Goal: Task Accomplishment & Management: Complete application form

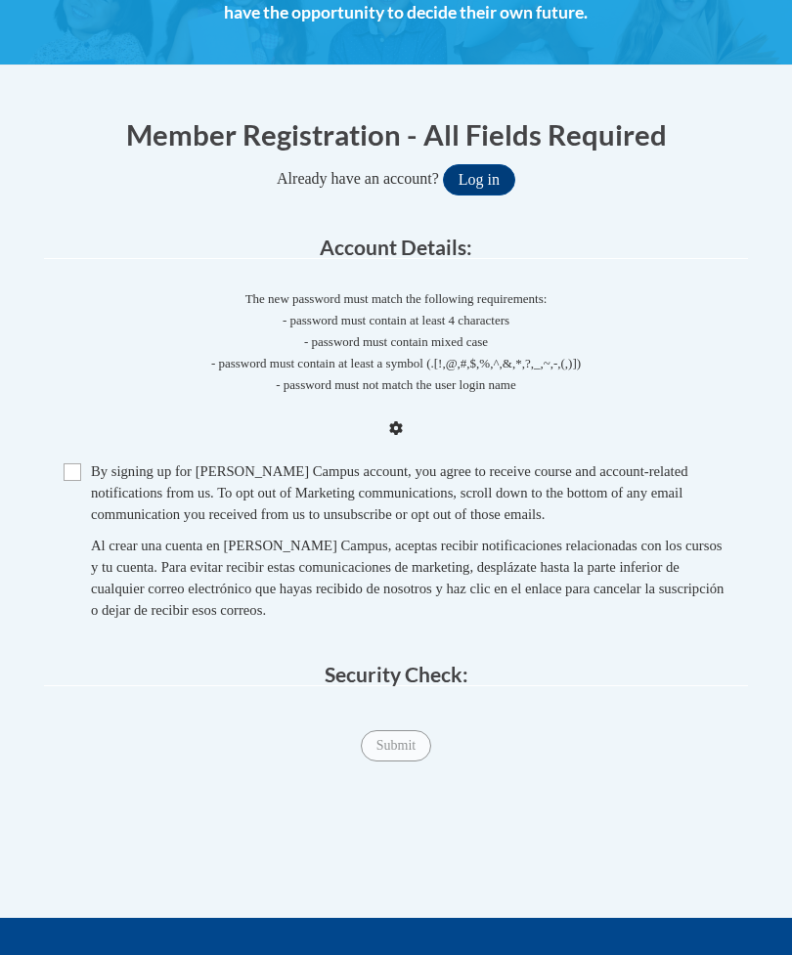
scroll to position [386, 0]
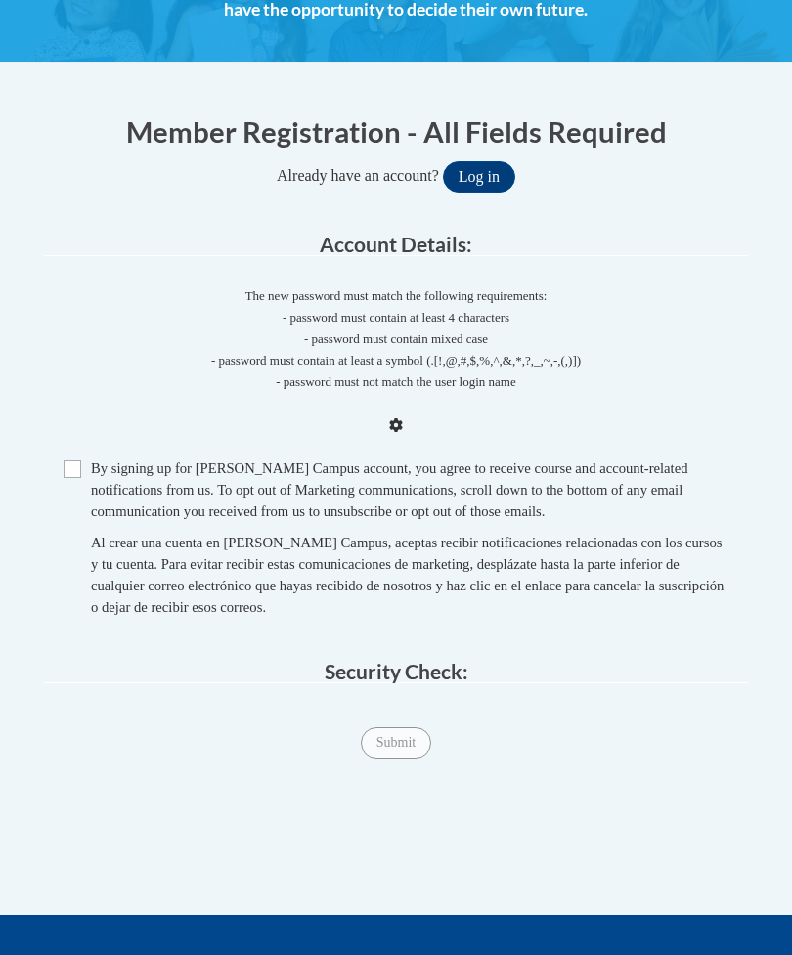
click at [85, 457] on span "Checkbox By signing up for a Cox Campus account, you agree to receive course an…" at bounding box center [396, 547] width 665 height 180
click at [74, 474] on input "Checkbox" at bounding box center [73, 469] width 18 height 18
checkbox input "true"
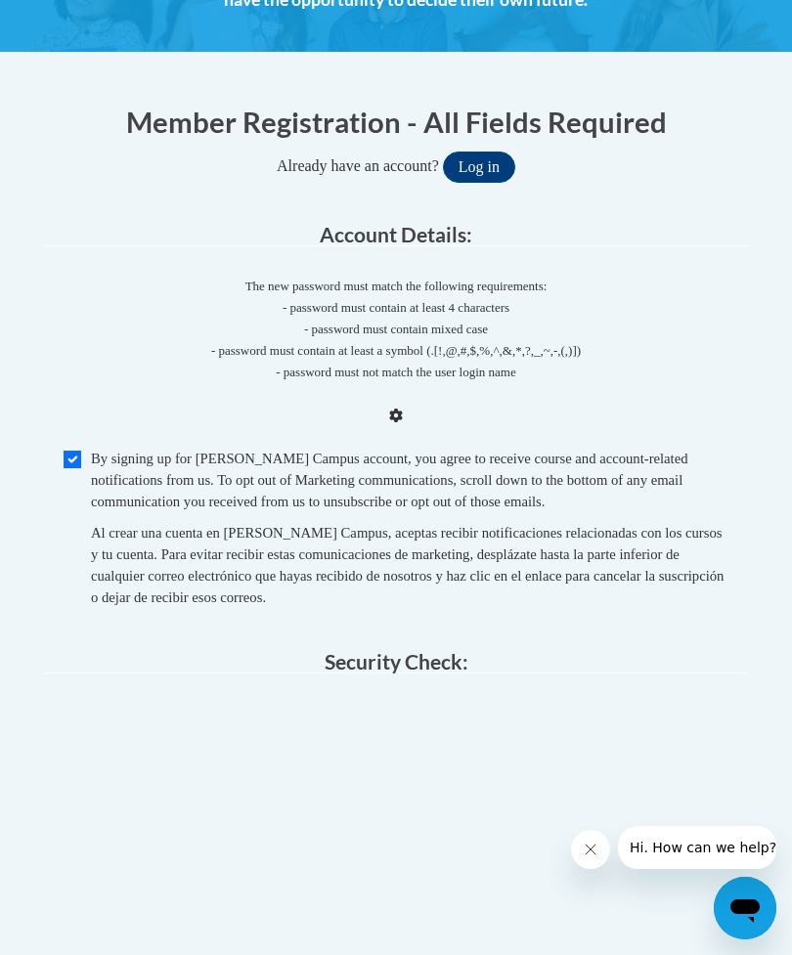
scroll to position [394, 0]
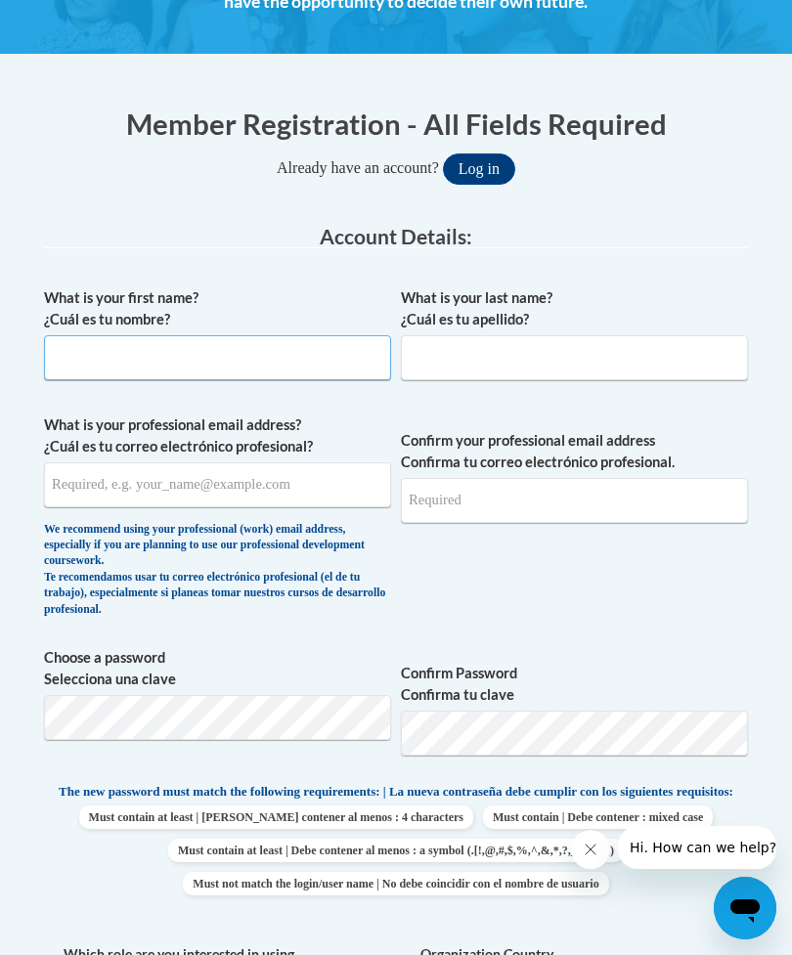
click at [91, 354] on input "What is your first name? ¿Cuál es tu nombre?" at bounding box center [217, 357] width 347 height 45
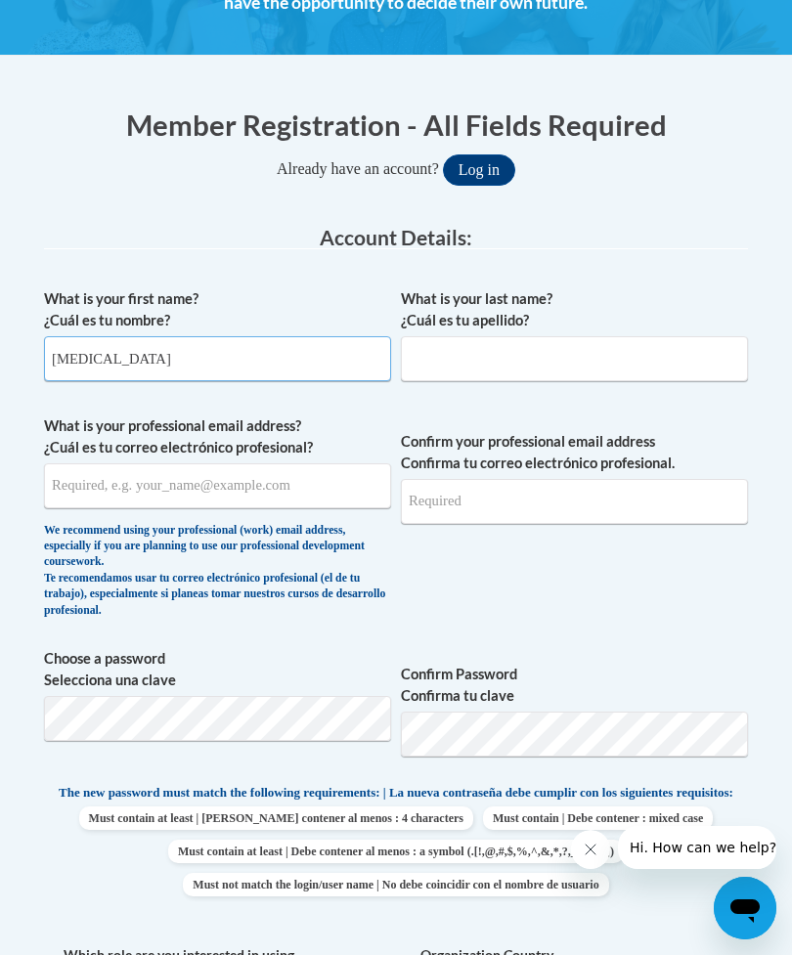
type input "[MEDICAL_DATA]"
click at [459, 361] on input "What is your last name? ¿Cuál es tu apellido?" at bounding box center [574, 358] width 347 height 45
type input "[PERSON_NAME]"
click at [129, 480] on input "What is your professional email address? ¿Cuál es tu correo electrónico profesi…" at bounding box center [217, 485] width 347 height 45
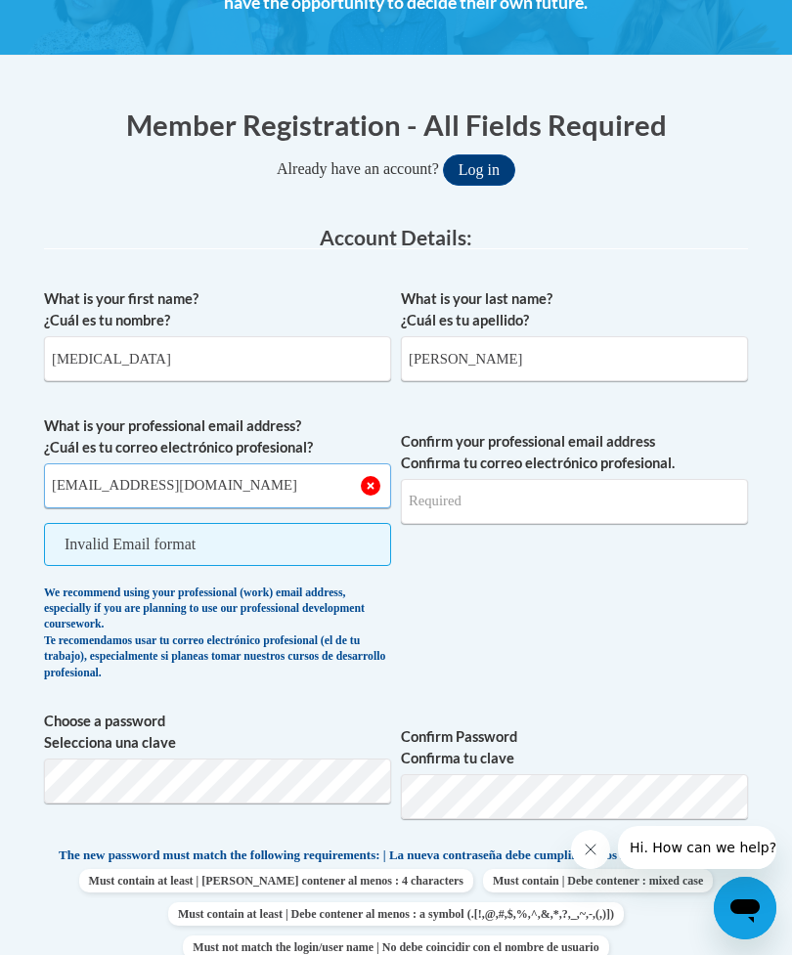
type input "[EMAIL_ADDRESS][DOMAIN_NAME]"
click at [570, 511] on input "Confirm your professional email address Confirma tu correo electrónico profesio…" at bounding box center [574, 501] width 347 height 45
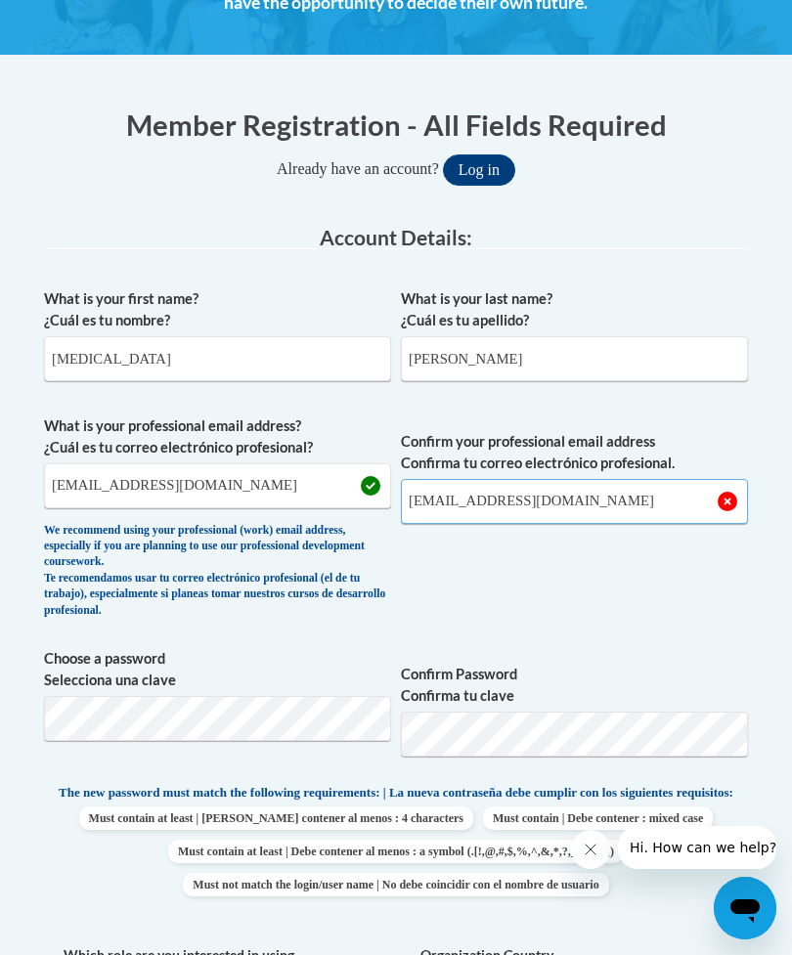
type input "[EMAIL_ADDRESS][DOMAIN_NAME]"
click at [640, 560] on span "Confirm your professional email address Confirma tu correo electrónico profesio…" at bounding box center [574, 521] width 347 height 213
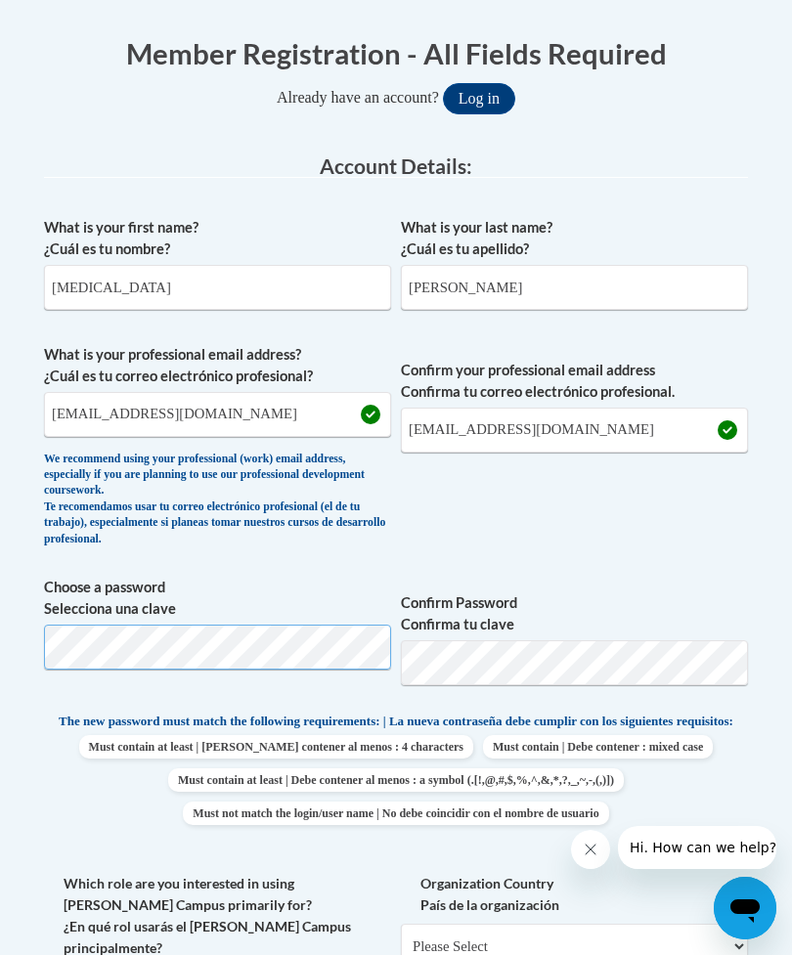
scroll to position [463, 0]
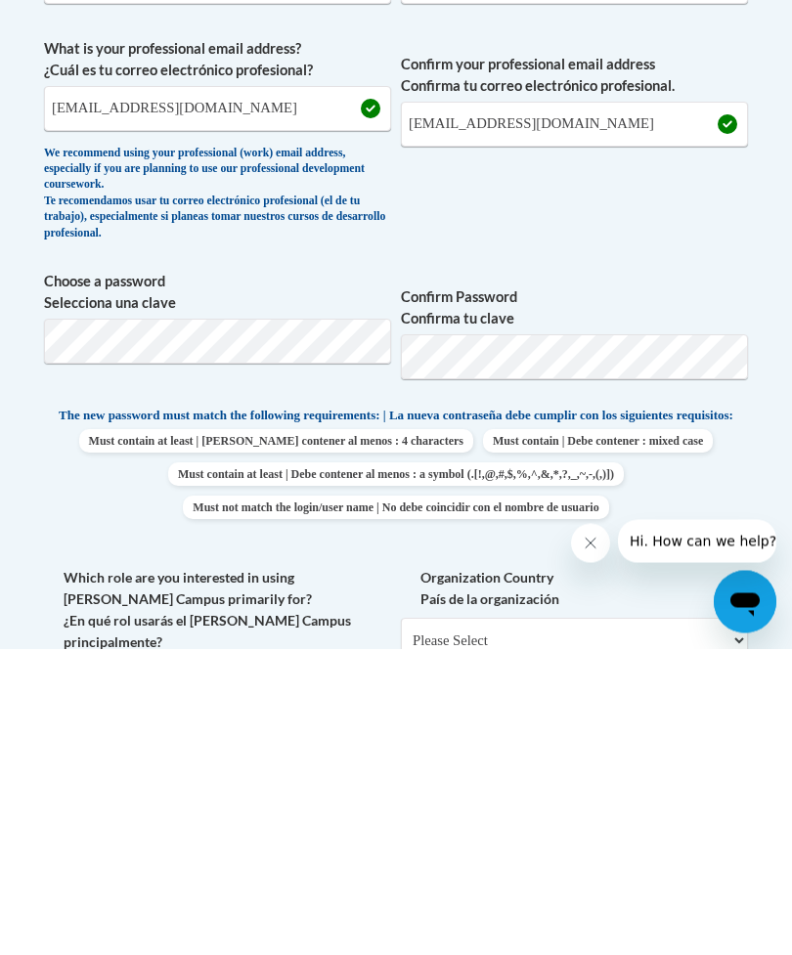
click at [723, 736] on span "Must contain at least | Debe contener al menos : 4 characters Must contain | De…" at bounding box center [396, 781] width 704 height 90
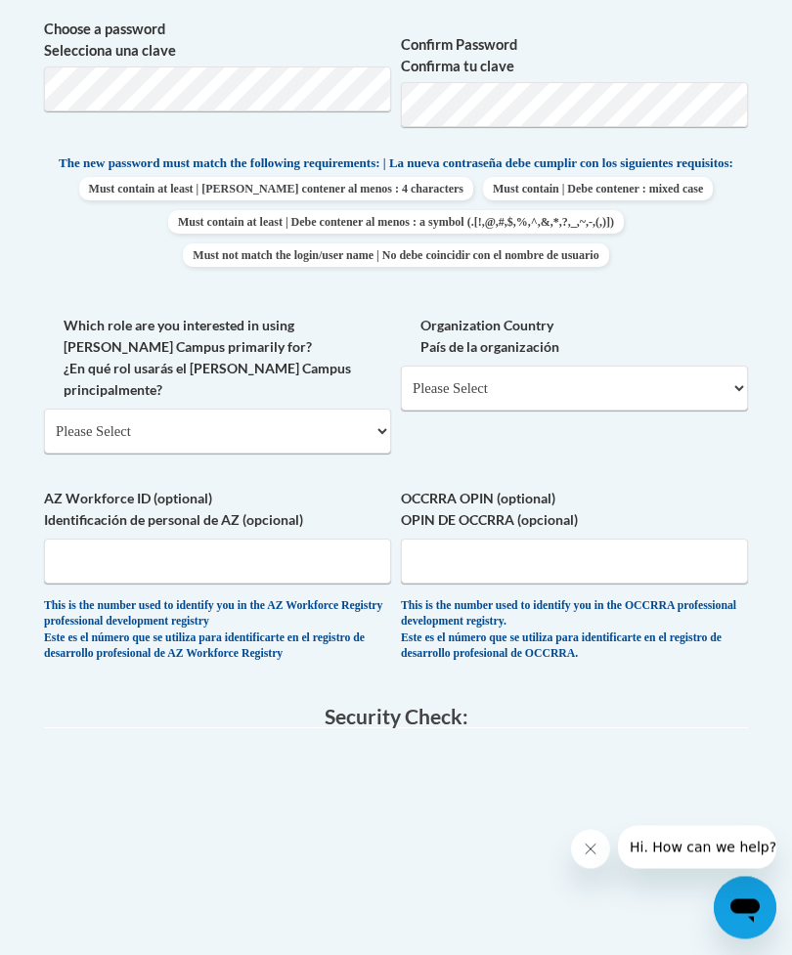
scroll to position [1023, 0]
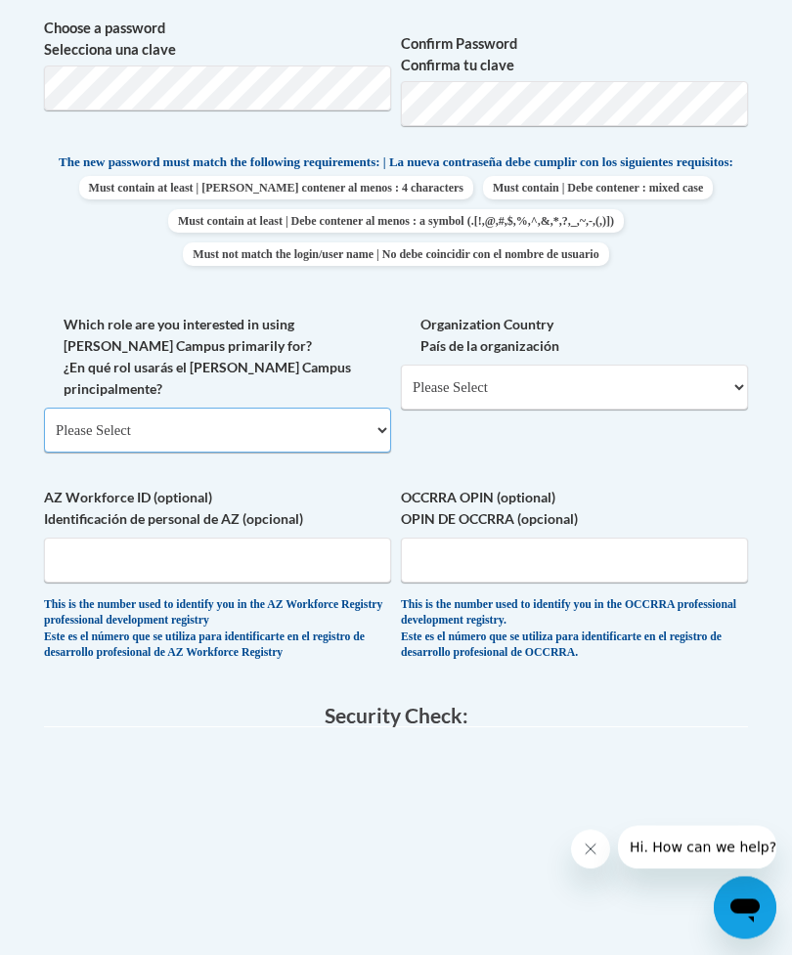
click at [348, 409] on select "Please Select College/University | Colegio/Universidad Community/Nonprofit Part…" at bounding box center [217, 431] width 347 height 45
select select "fbf2d438-af2f-41f8-98f1-81c410e29de3"
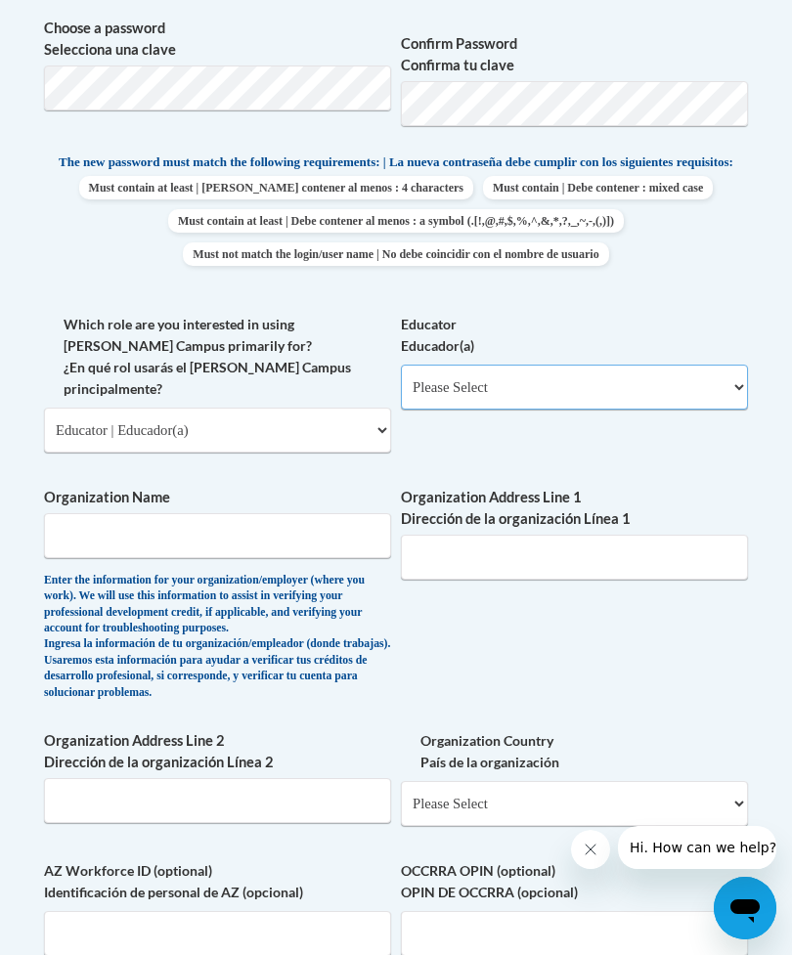
click at [667, 383] on select "Please Select Early Learning/Daycare Teacher/Family Home Care Provider | Maestr…" at bounding box center [574, 387] width 347 height 45
select select "5e2af403-4f2c-4e49-a02f-103e55d7b75b"
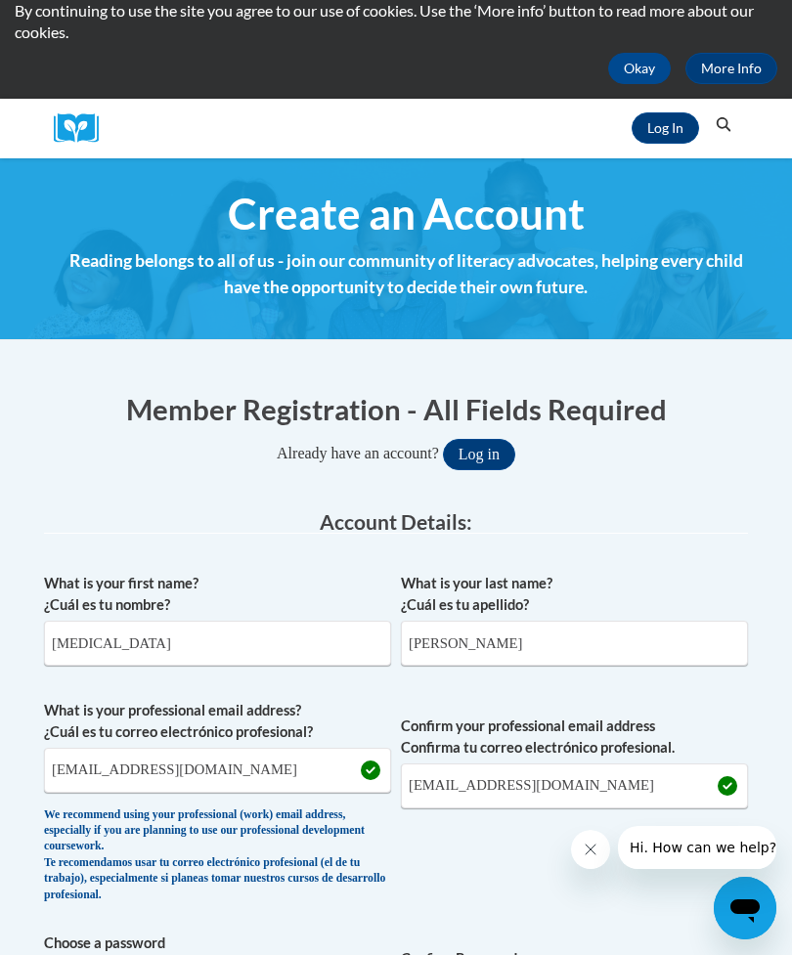
scroll to position [0, 0]
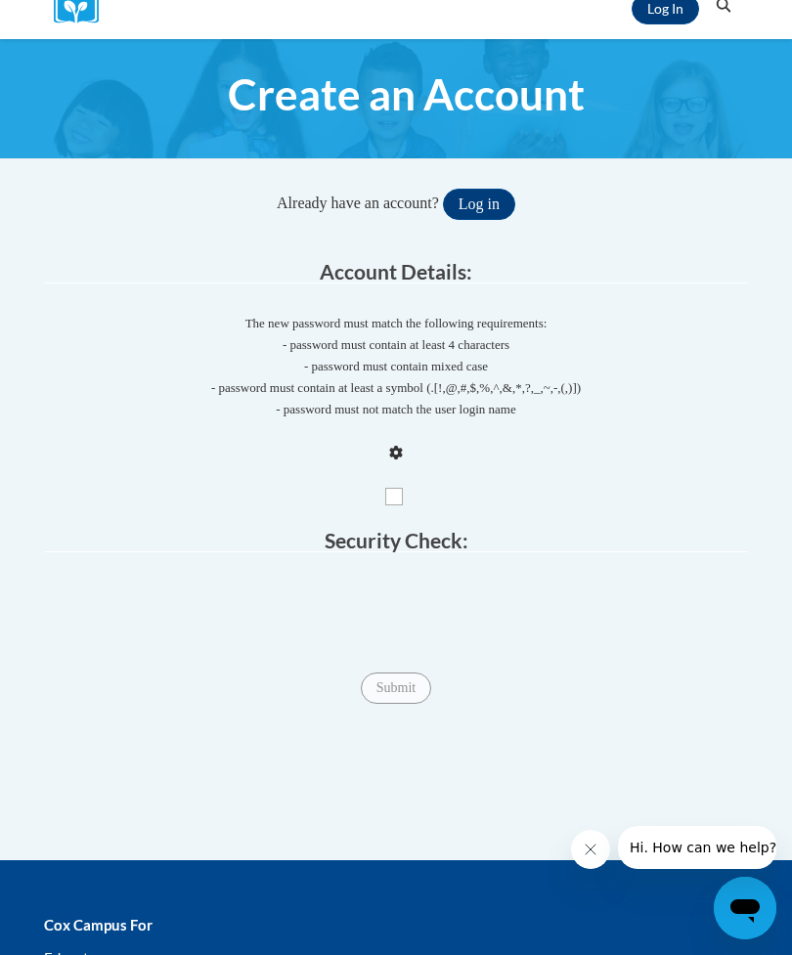
scroll to position [226, 0]
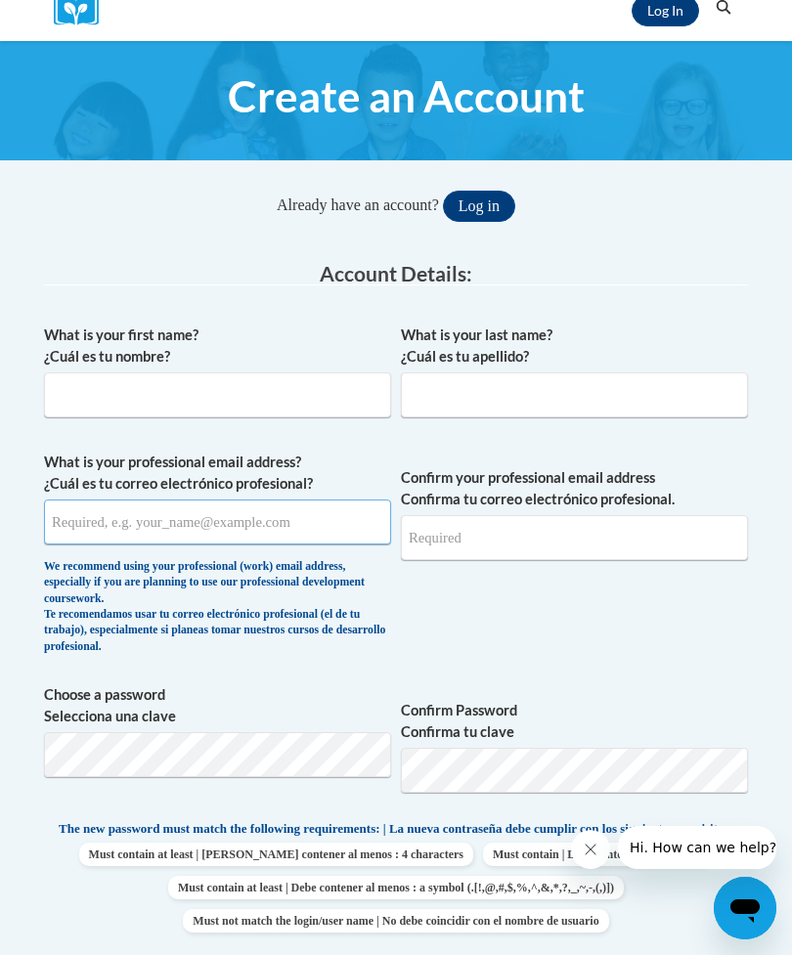
click at [291, 521] on input "What is your professional email address? ¿Cuál es tu correo electrónico profesi…" at bounding box center [217, 522] width 347 height 45
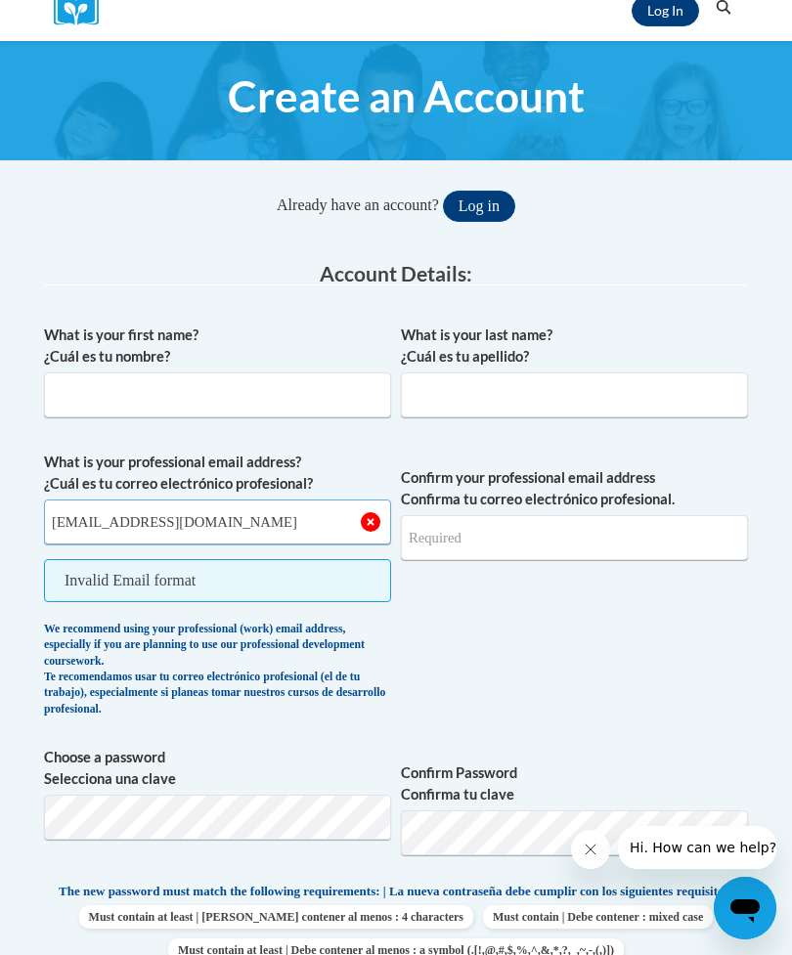
type input "[EMAIL_ADDRESS][DOMAIN_NAME]"
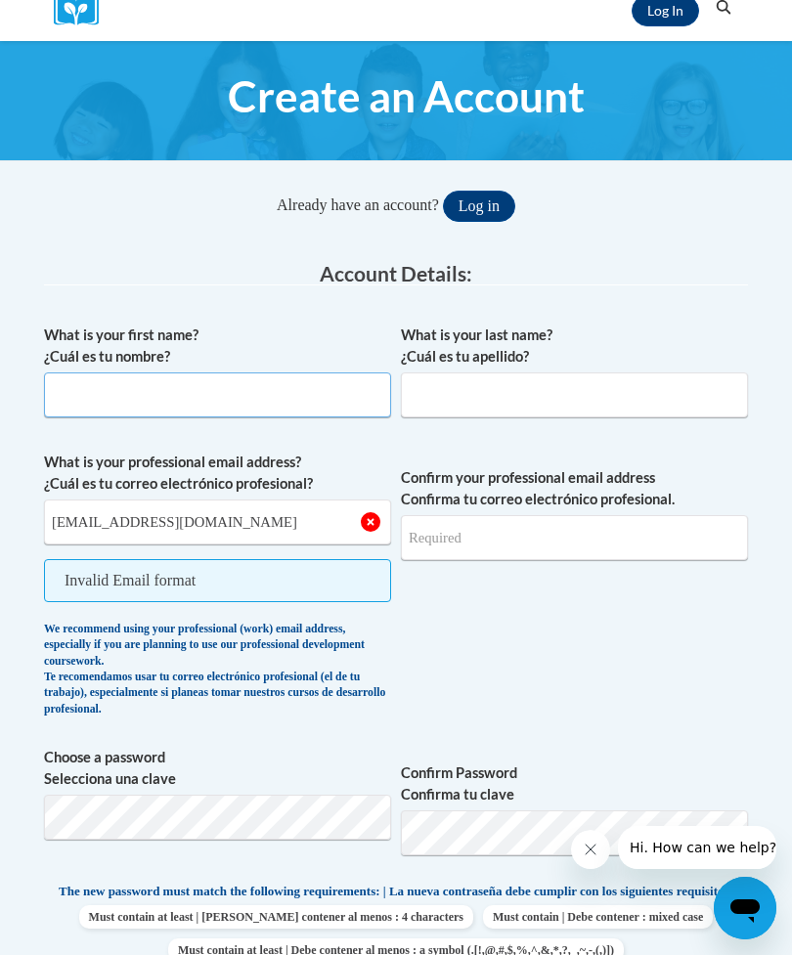
click at [282, 392] on input "What is your first name? ¿Cuál es tu nombre?" at bounding box center [217, 394] width 347 height 45
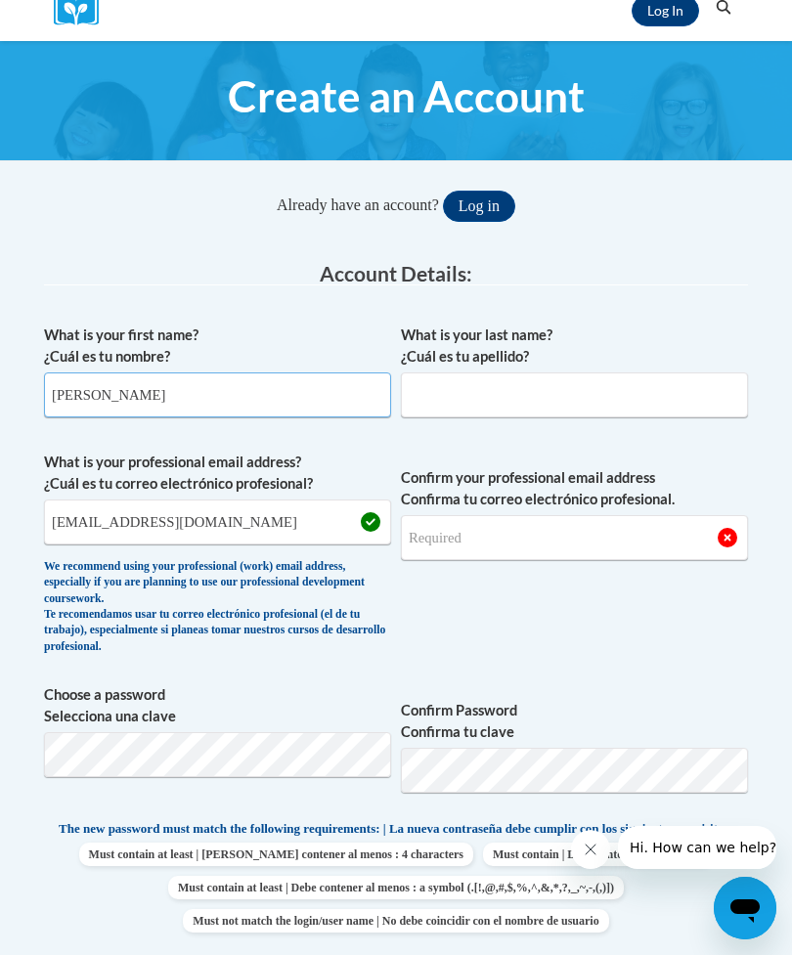
type input "[PERSON_NAME]"
click at [560, 396] on input "What is your last name? ¿Cuál es tu apellido?" at bounding box center [574, 394] width 347 height 45
type input "[PERSON_NAME]"
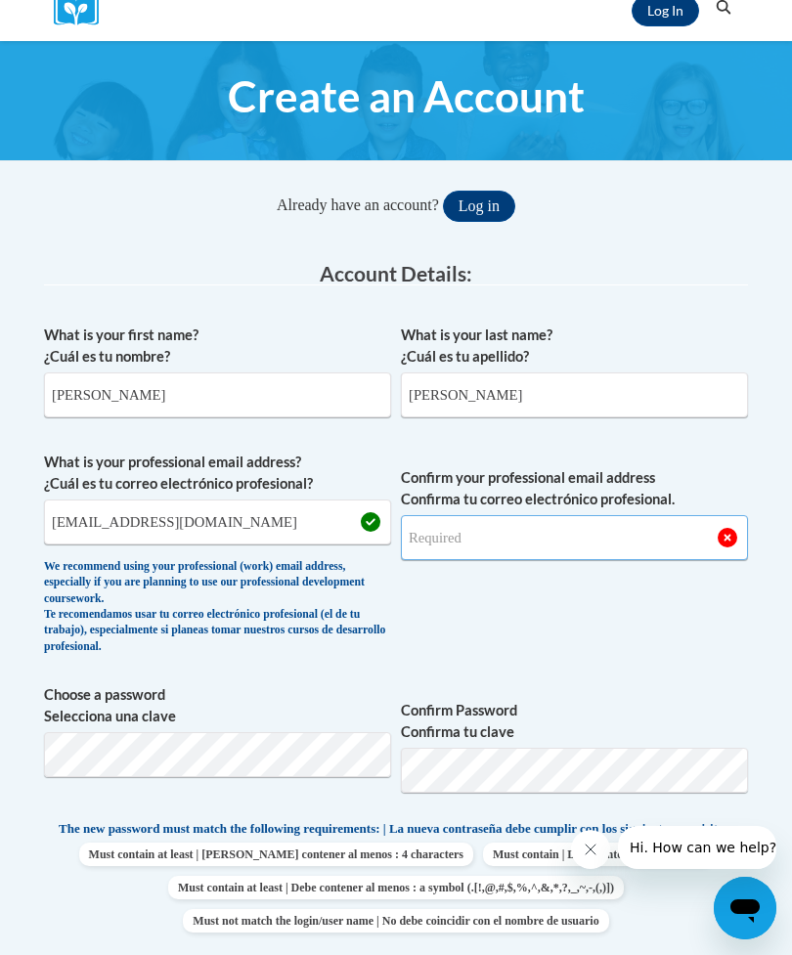
click at [613, 525] on input "Confirm your professional email address Confirma tu correo electrónico profesio…" at bounding box center [574, 537] width 347 height 45
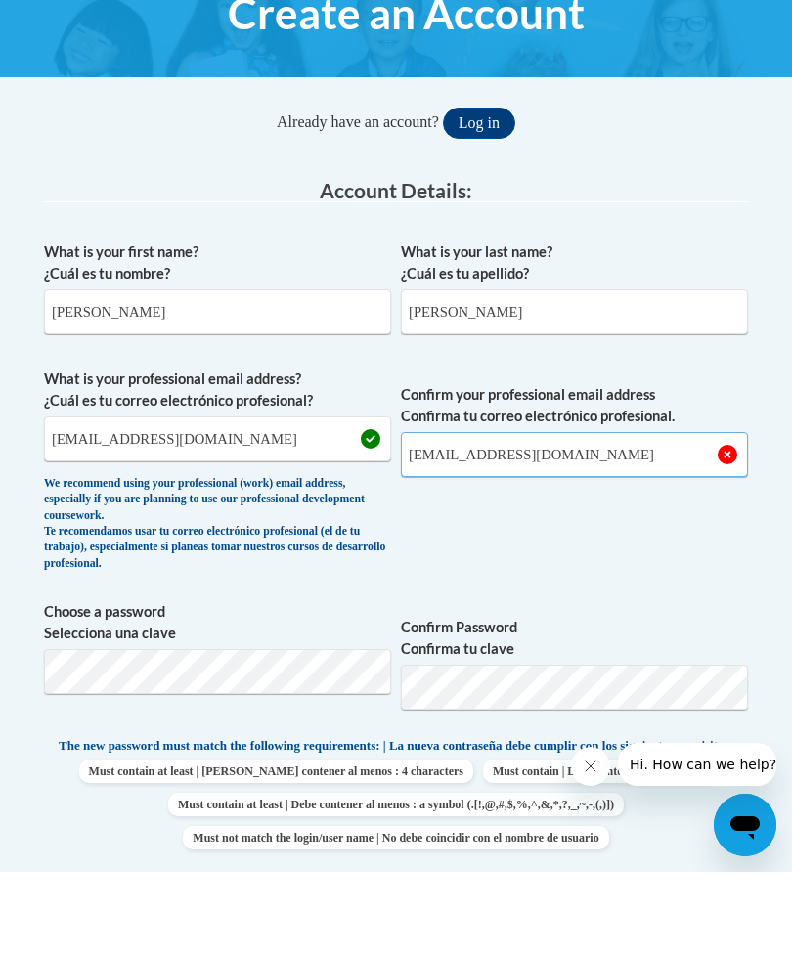
type input "[EMAIL_ADDRESS][DOMAIN_NAME]"
click at [652, 541] on span "Confirm your professional email address Confirma tu correo electrónico profesio…" at bounding box center [574, 558] width 347 height 213
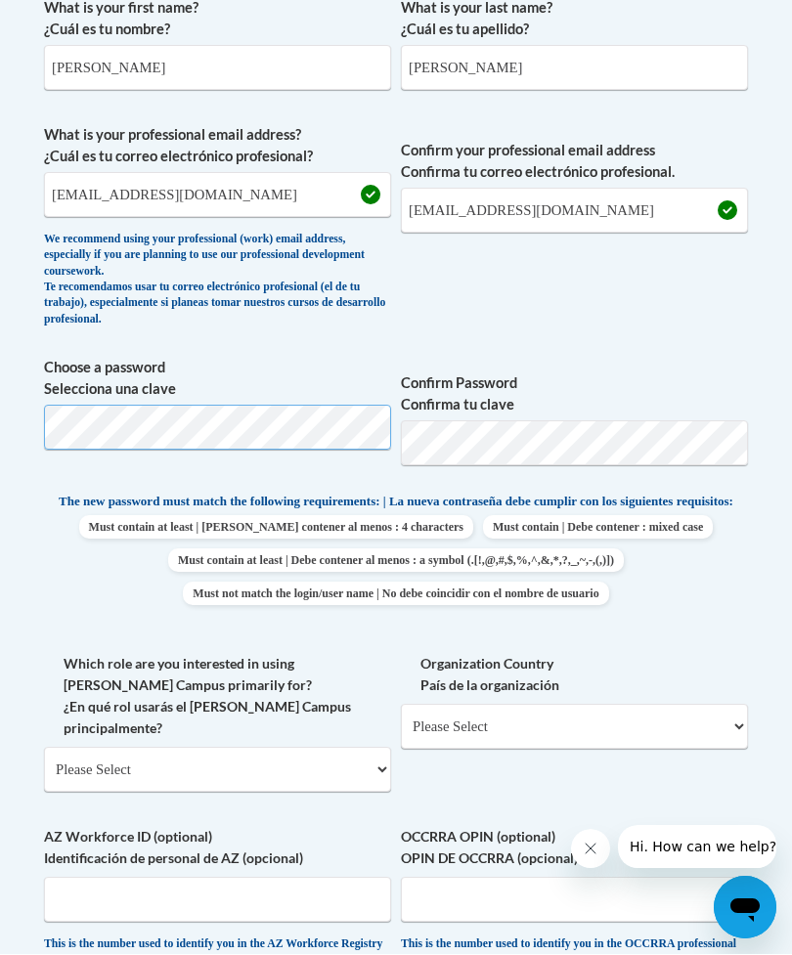
scroll to position [553, 0]
click at [709, 597] on span "Must contain at least | Debe contener al menos : 4 characters Must contain | De…" at bounding box center [396, 560] width 704 height 90
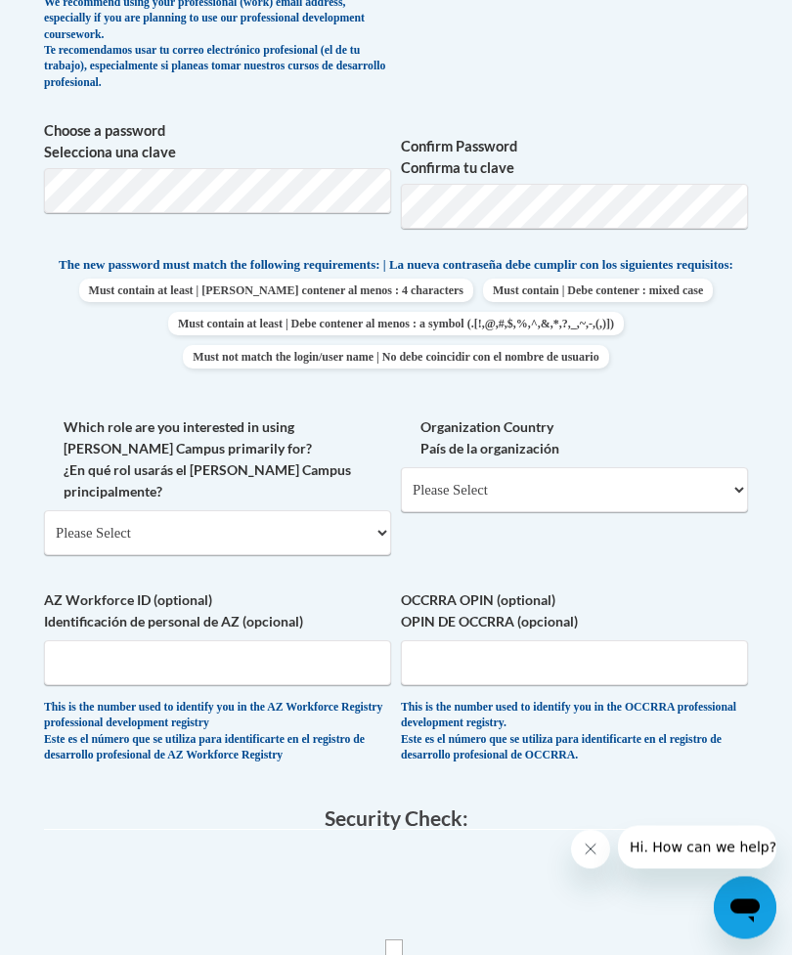
scroll to position [790, 0]
click at [338, 510] on select "Please Select College/University | Colegio/Universidad Community/Nonprofit Part…" at bounding box center [217, 532] width 347 height 45
select select "fbf2d438-af2f-41f8-98f1-81c410e29de3"
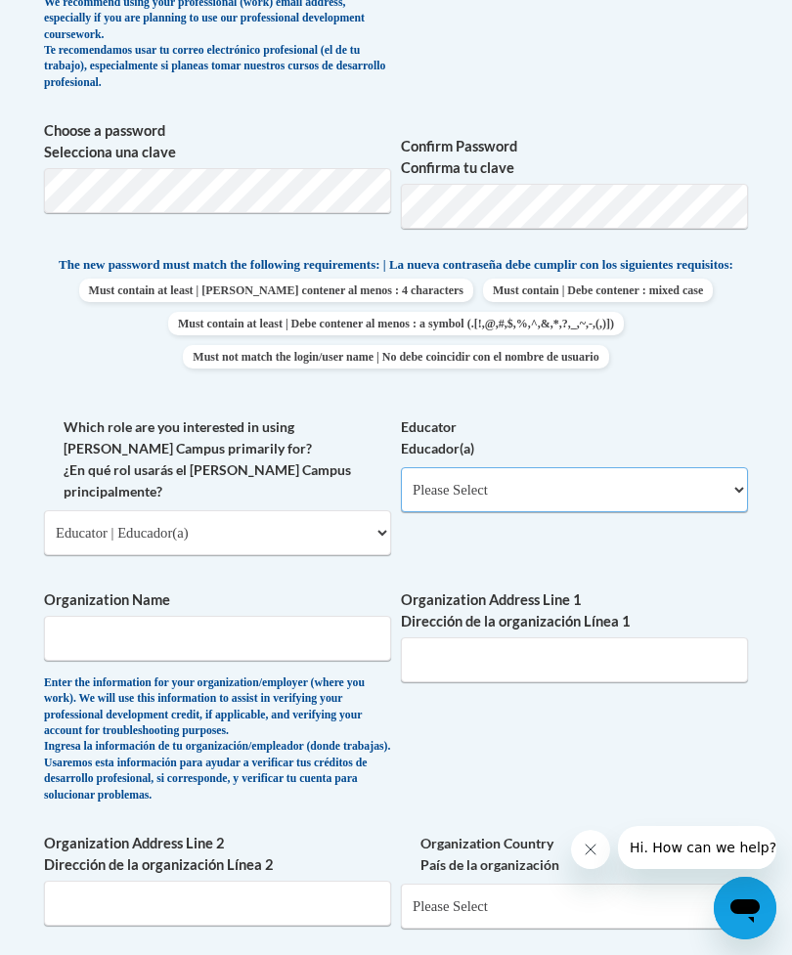
click at [639, 478] on select "Please Select Early Learning/Daycare Teacher/Family Home Care Provider | Maestr…" at bounding box center [574, 489] width 347 height 45
select select "5e2af403-4f2c-4e49-a02f-103e55d7b75b"
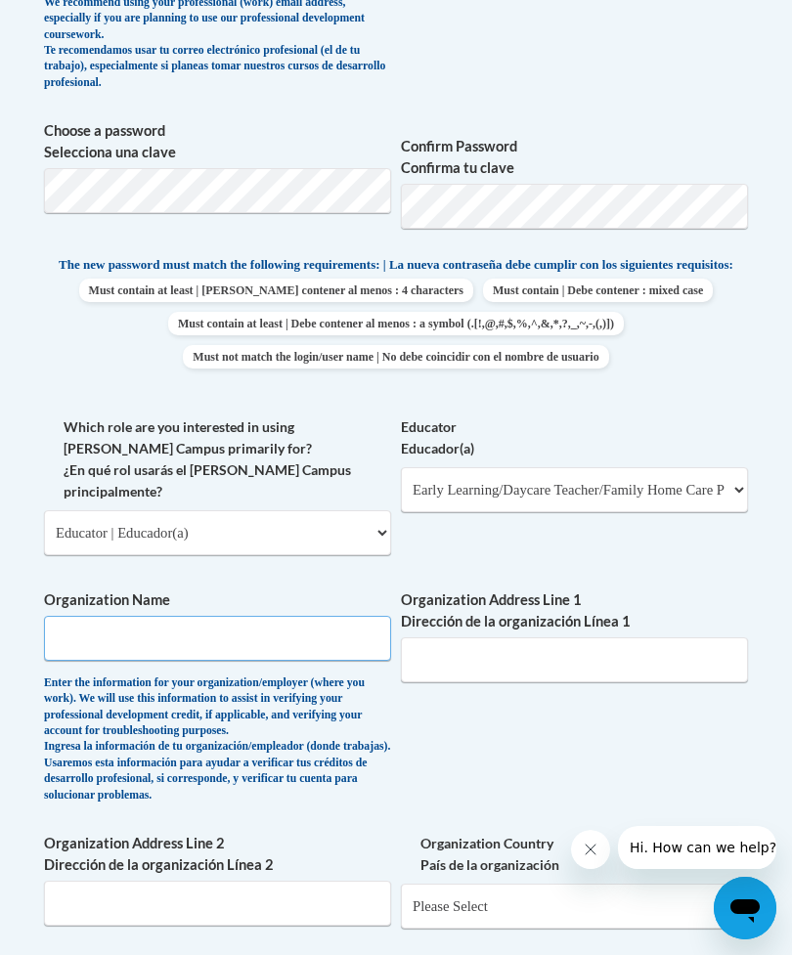
click at [294, 616] on input "Organization Name" at bounding box center [217, 638] width 347 height 45
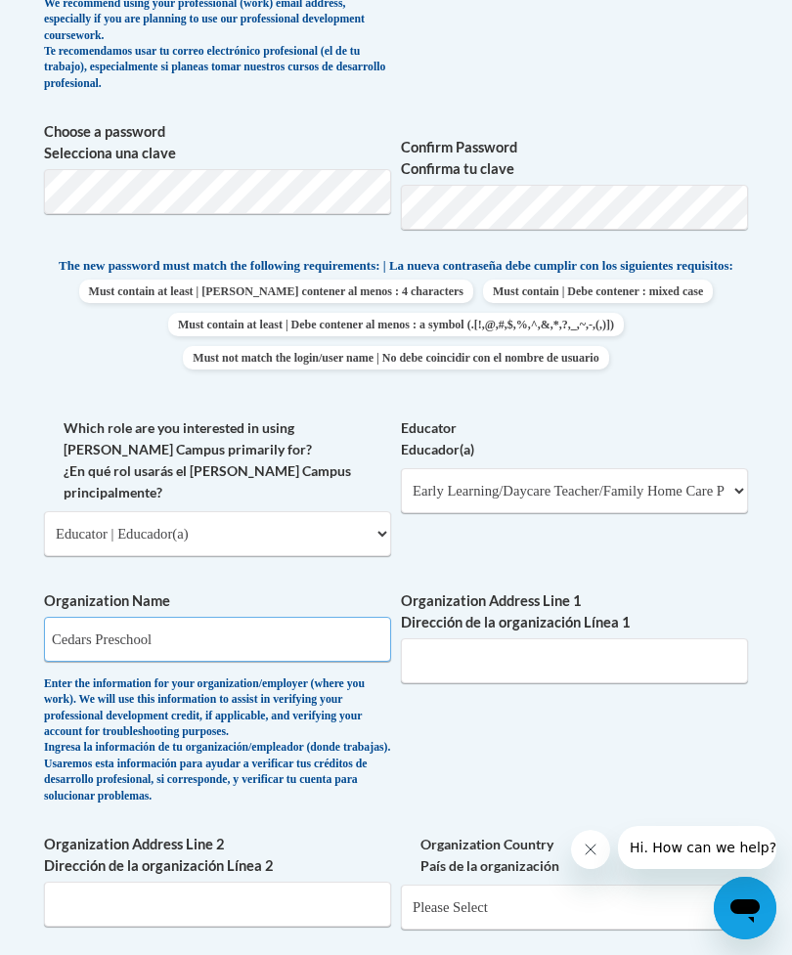
type input "Cedars Preschool"
click at [607, 638] on input "Organization Address Line 1 Dirección de la organización Línea 1" at bounding box center [574, 660] width 347 height 45
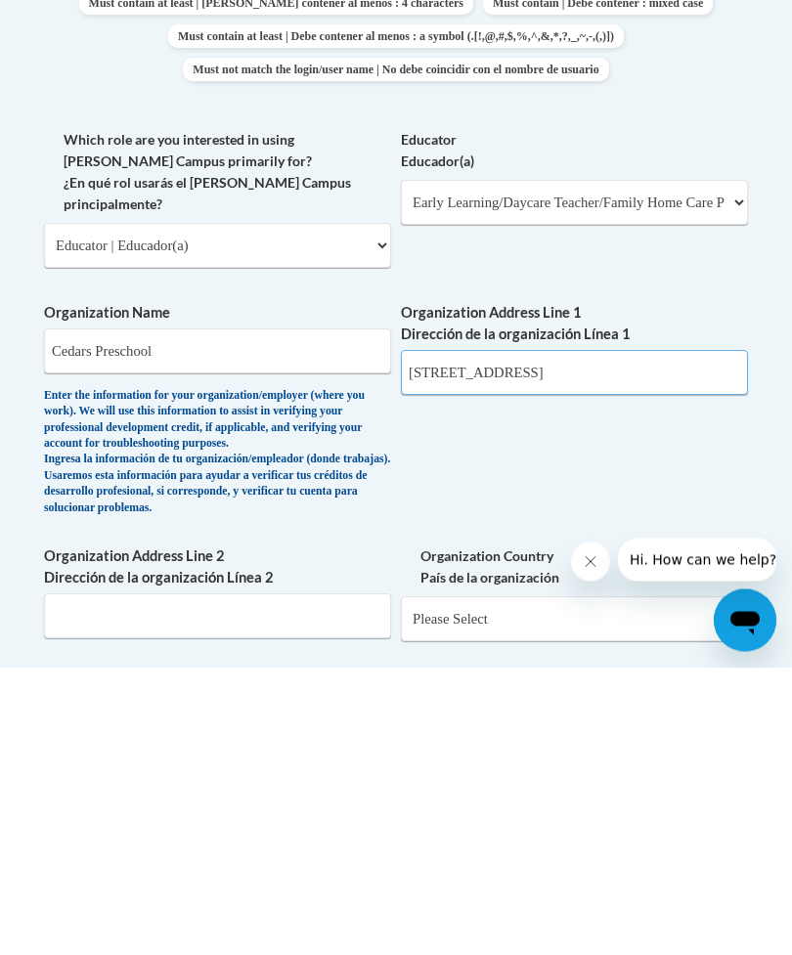
click at [465, 638] on input "[STREET_ADDRESS]" at bounding box center [574, 660] width 347 height 45
type input "[STREET_ADDRESS][PERSON_NAME]"
click at [632, 428] on div "What is your first name? ¿Cuál es tu nombre? [PERSON_NAME] What is your last na…" at bounding box center [396, 455] width 704 height 1406
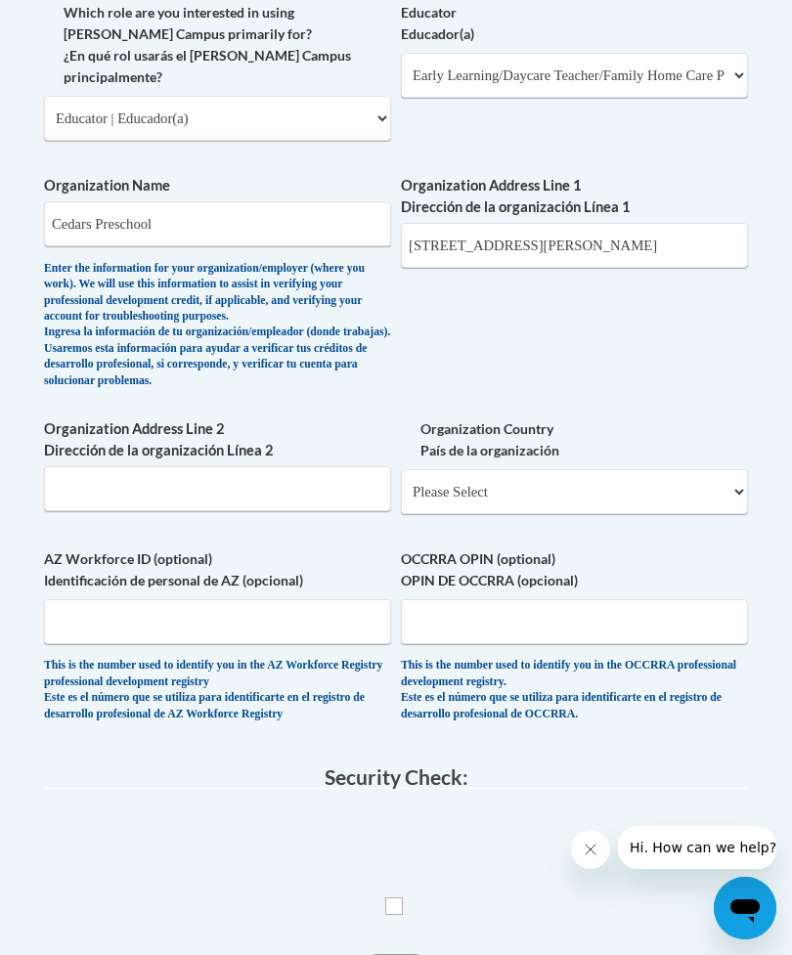
scroll to position [1215, 0]
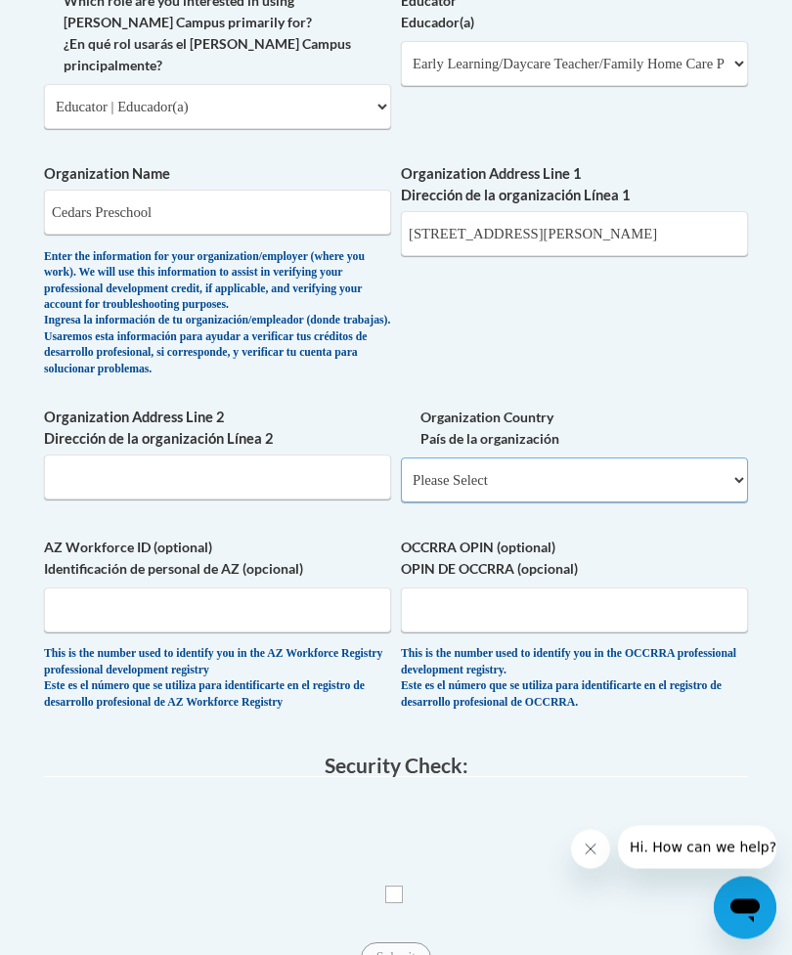
click at [665, 458] on select "Please Select [GEOGRAPHIC_DATA] | [GEOGRAPHIC_DATA] Outside of [GEOGRAPHIC_DATA…" at bounding box center [574, 480] width 347 height 45
select select "ad49bcad-a171-4b2e-b99c-48b446064914"
select select
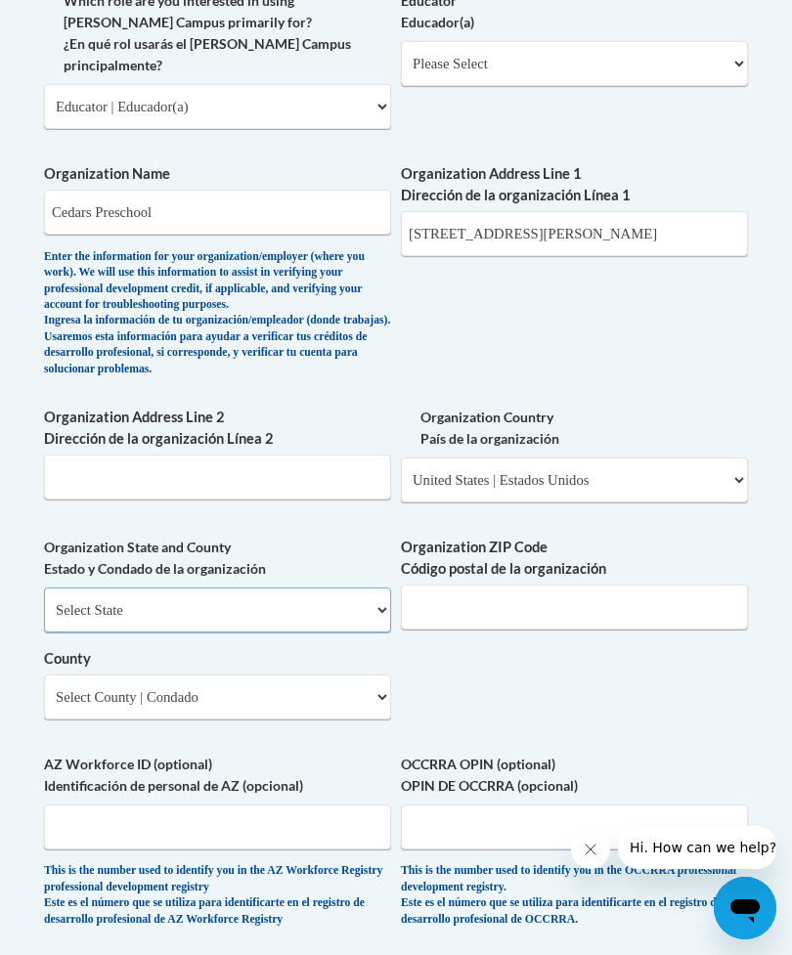
click at [323, 588] on select "Select State [US_STATE] [US_STATE] [US_STATE] [US_STATE] [US_STATE] [US_STATE] …" at bounding box center [217, 610] width 347 height 45
select select "[US_STATE]"
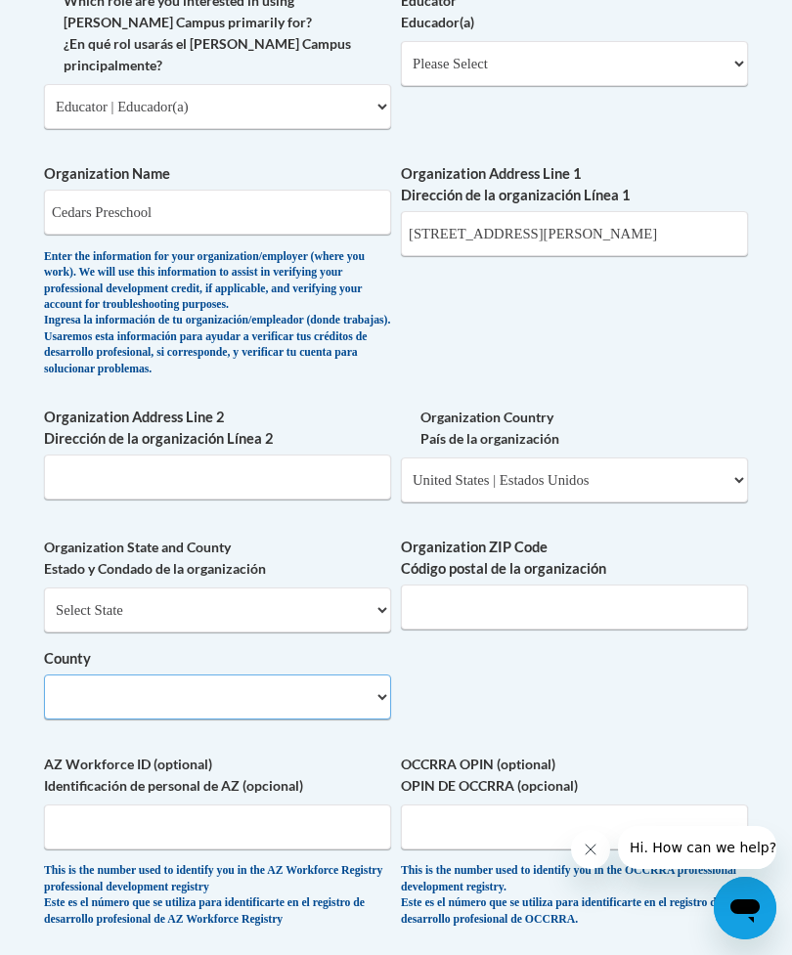
click at [349, 675] on select "County" at bounding box center [217, 697] width 347 height 45
select select "Polk"
click at [626, 585] on input "Organization ZIP Code Código postal de la organización" at bounding box center [574, 607] width 347 height 45
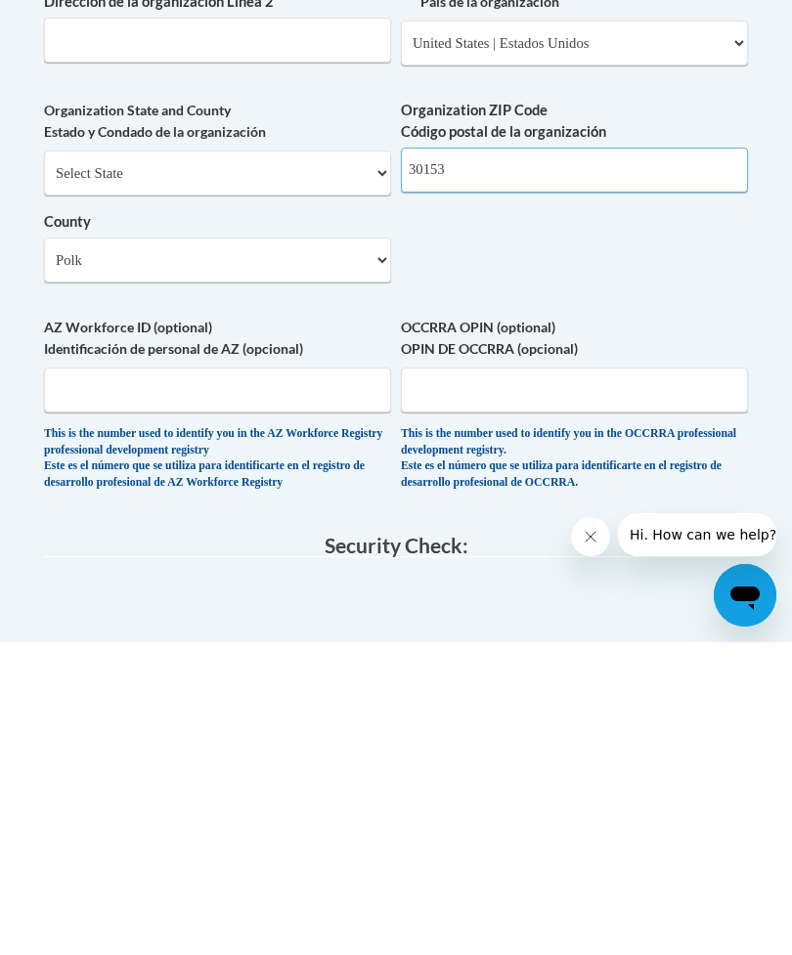
scroll to position [1373, 0]
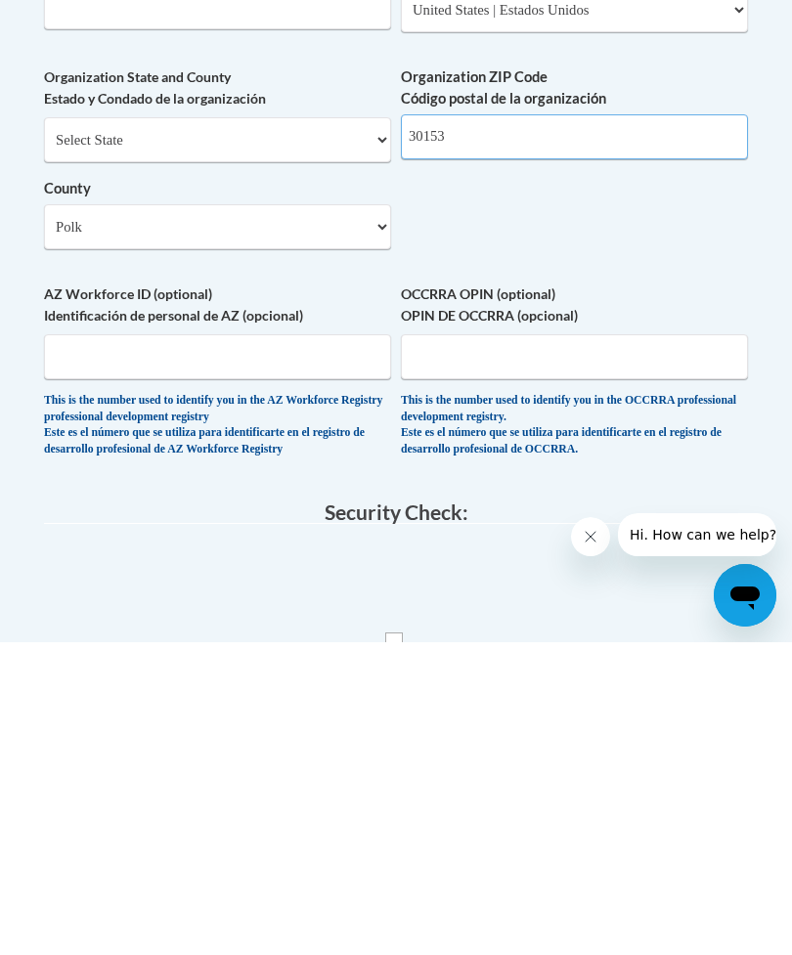
type input "30153"
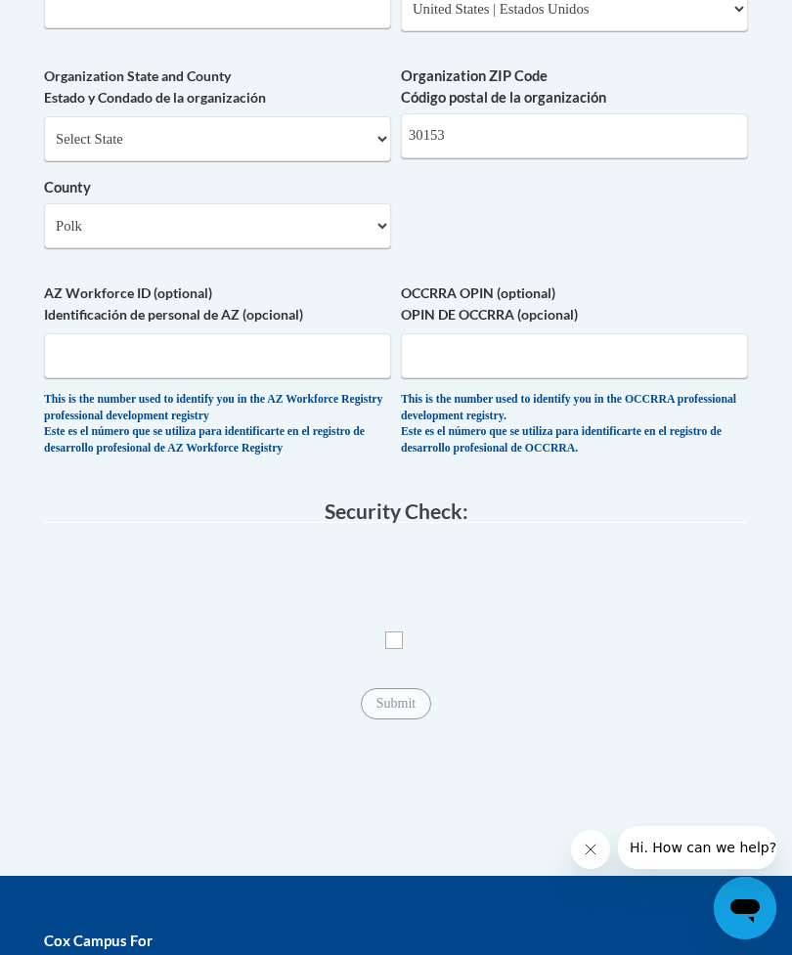
click at [387, 632] on input "Checkbox" at bounding box center [394, 641] width 18 height 18
checkbox input "true"
click at [408, 688] on input "Submit" at bounding box center [396, 703] width 70 height 31
